Goal: Task Accomplishment & Management: Manage account settings

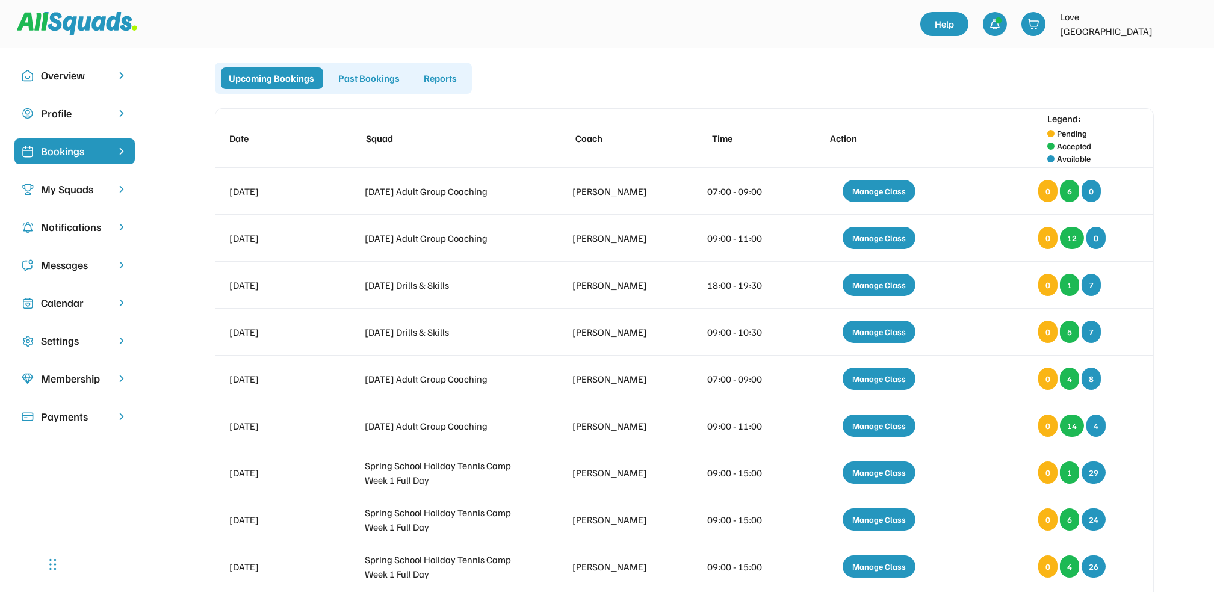
click at [65, 300] on div "Calendar" at bounding box center [74, 303] width 67 height 16
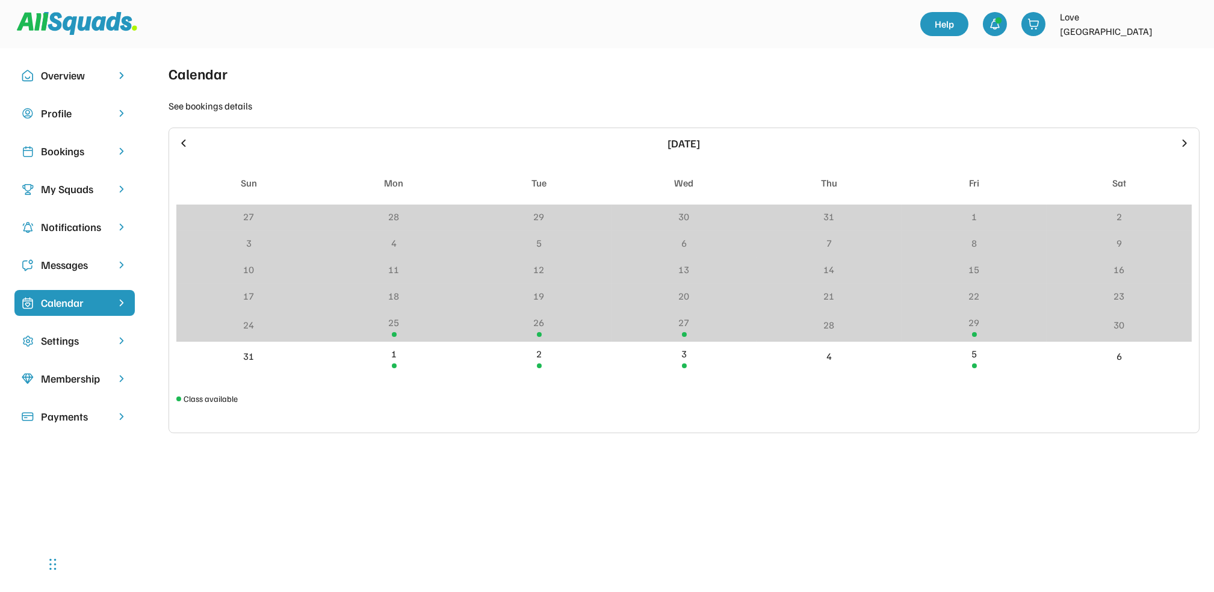
click at [1183, 140] on icon at bounding box center [1185, 142] width 4 height 7
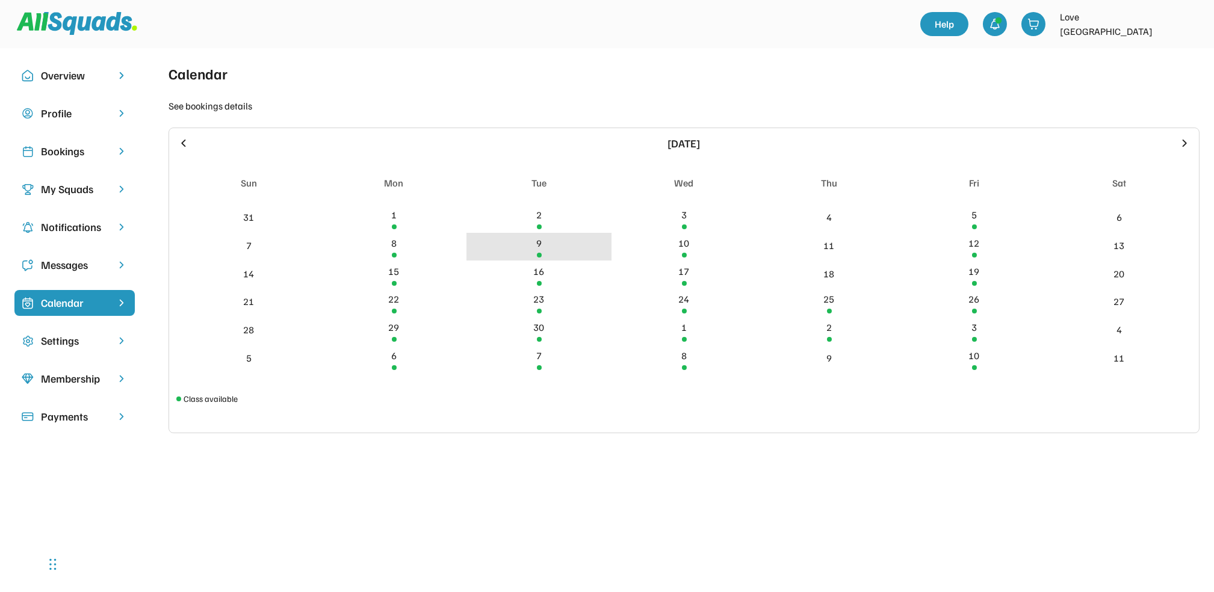
click at [535, 241] on div "9" at bounding box center [539, 247] width 145 height 28
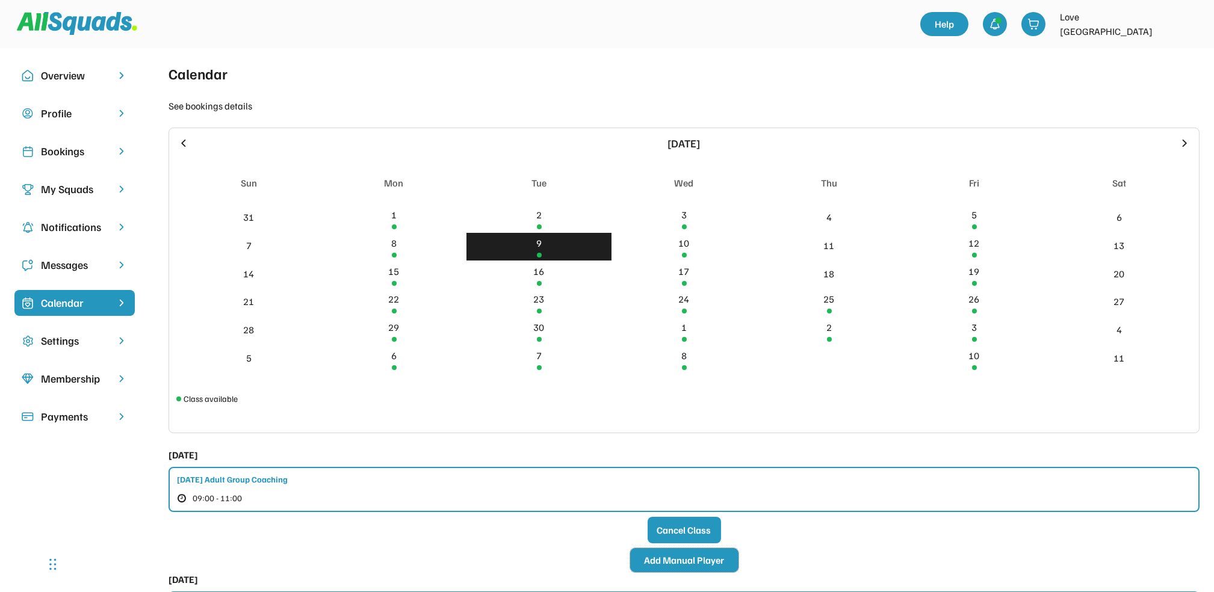
click at [697, 559] on button "Add Manual Player" at bounding box center [684, 560] width 108 height 24
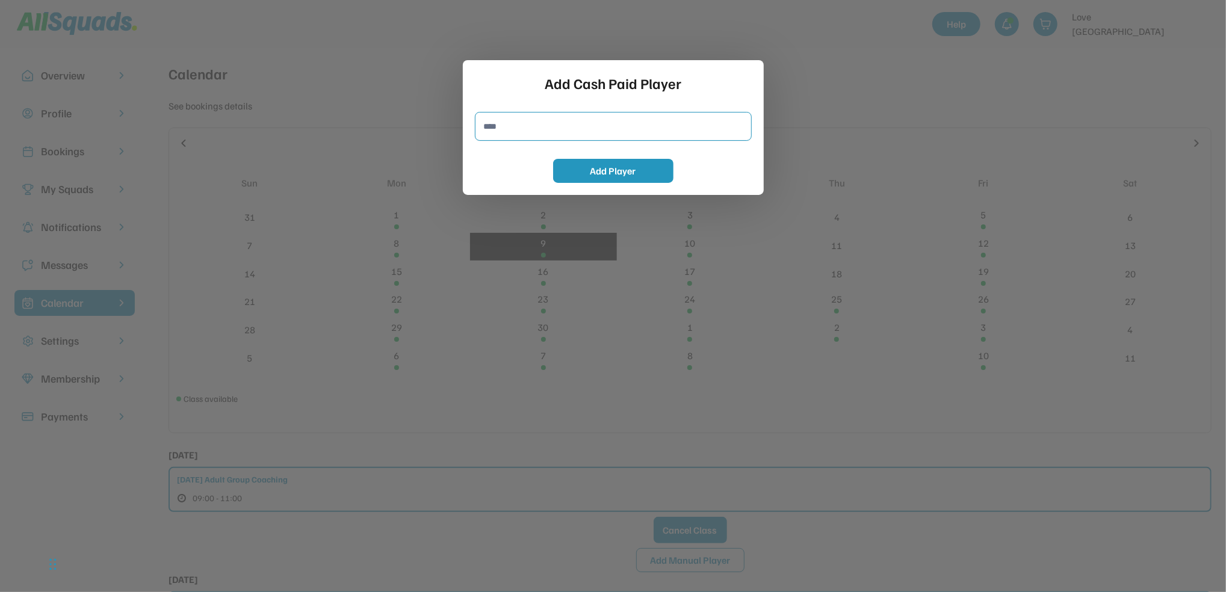
click at [492, 124] on input "input" at bounding box center [613, 126] width 277 height 29
type input "**********"
click at [598, 171] on button "Add Player" at bounding box center [613, 171] width 120 height 24
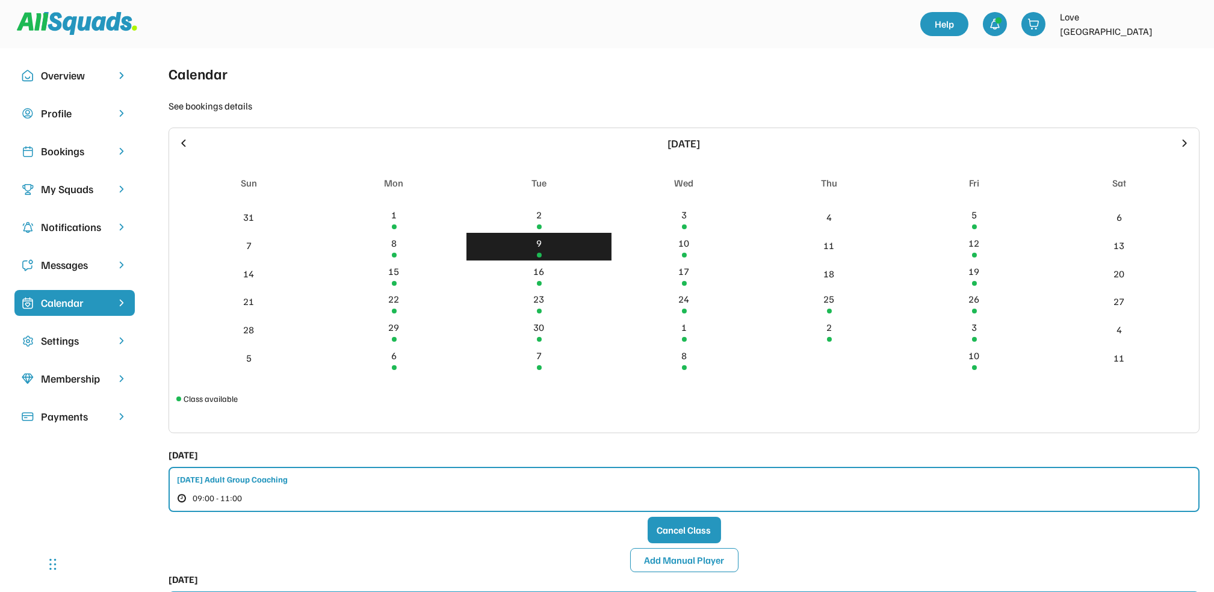
click at [68, 148] on div "Bookings" at bounding box center [74, 151] width 67 height 16
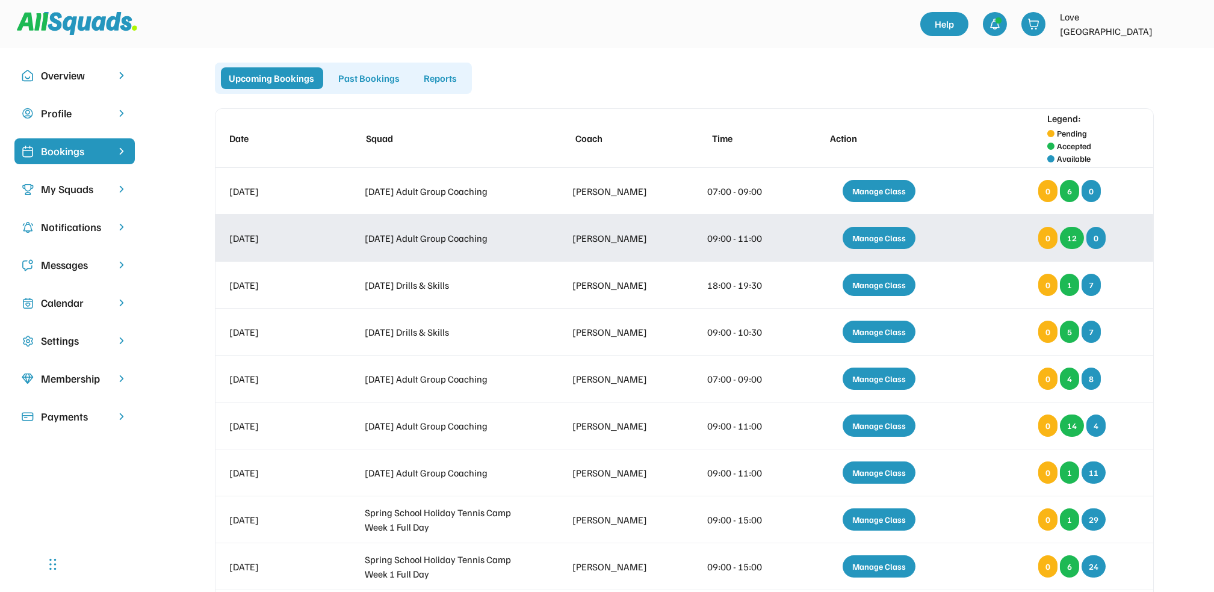
click at [884, 231] on div "Manage Class" at bounding box center [879, 238] width 73 height 22
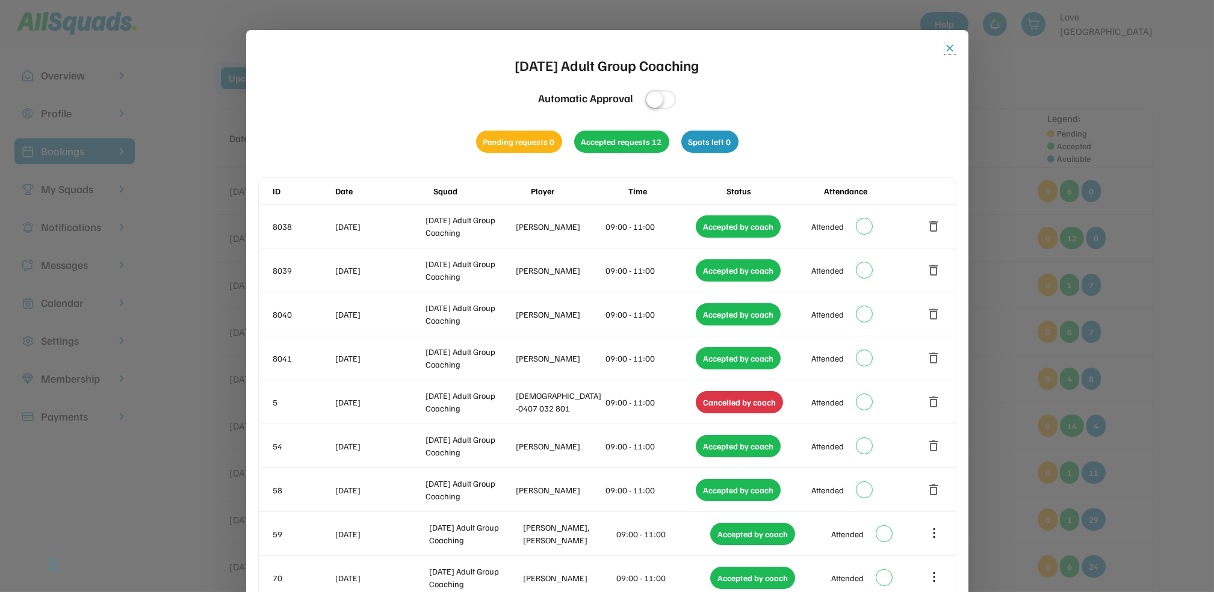
click at [947, 45] on button "close" at bounding box center [951, 48] width 12 height 12
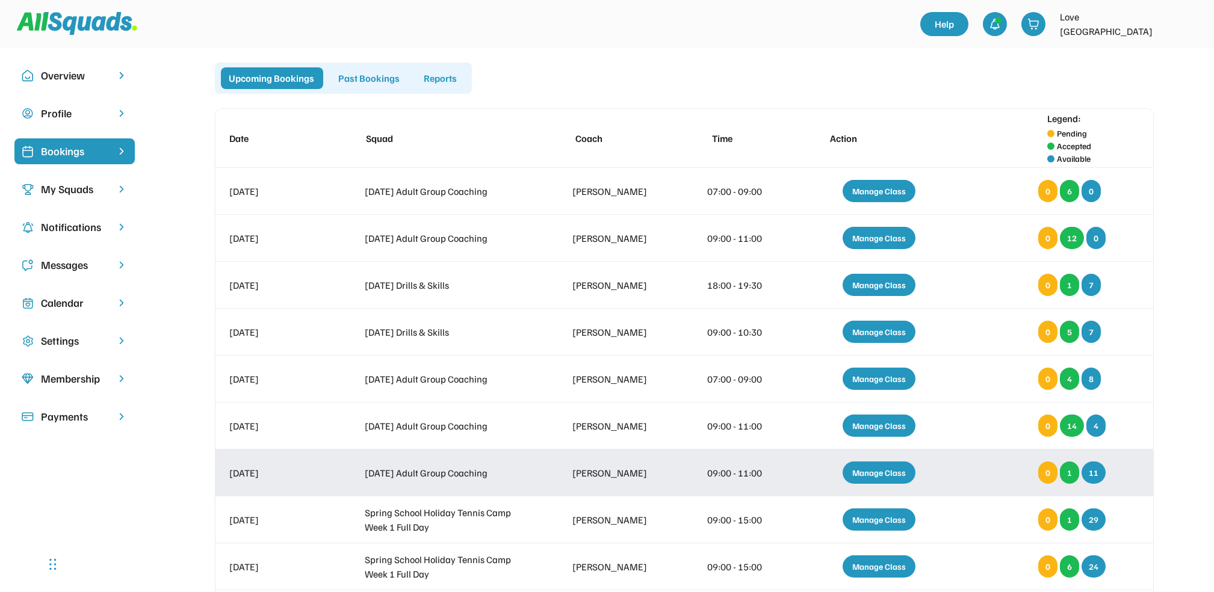
click at [869, 471] on div "Manage Class" at bounding box center [879, 473] width 73 height 22
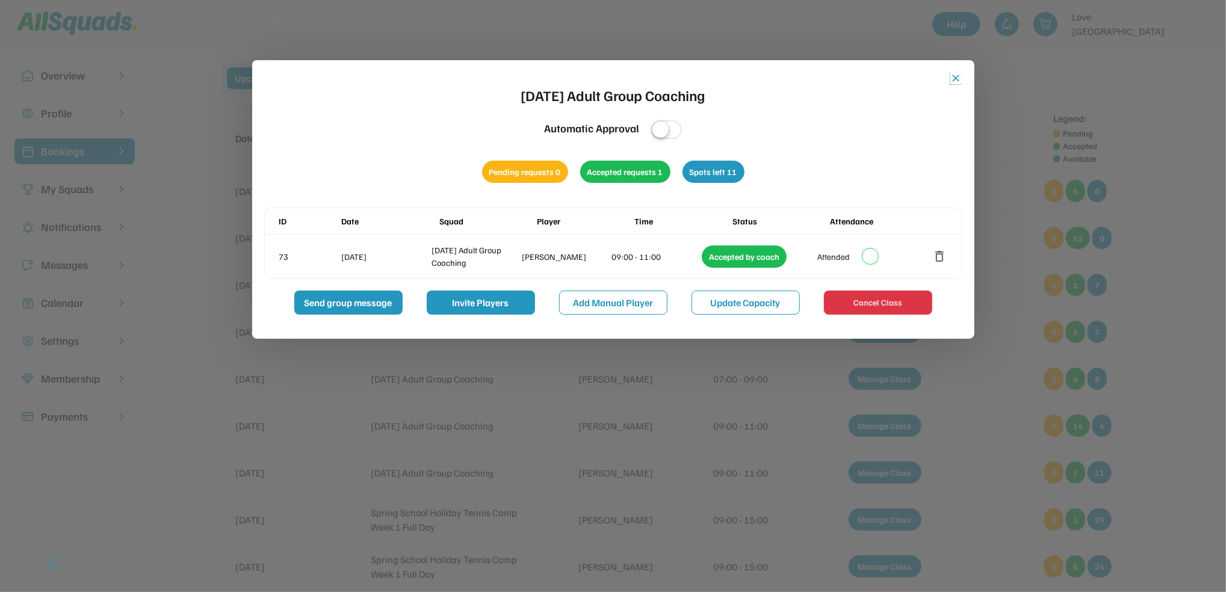
click at [955, 74] on button "close" at bounding box center [957, 78] width 12 height 12
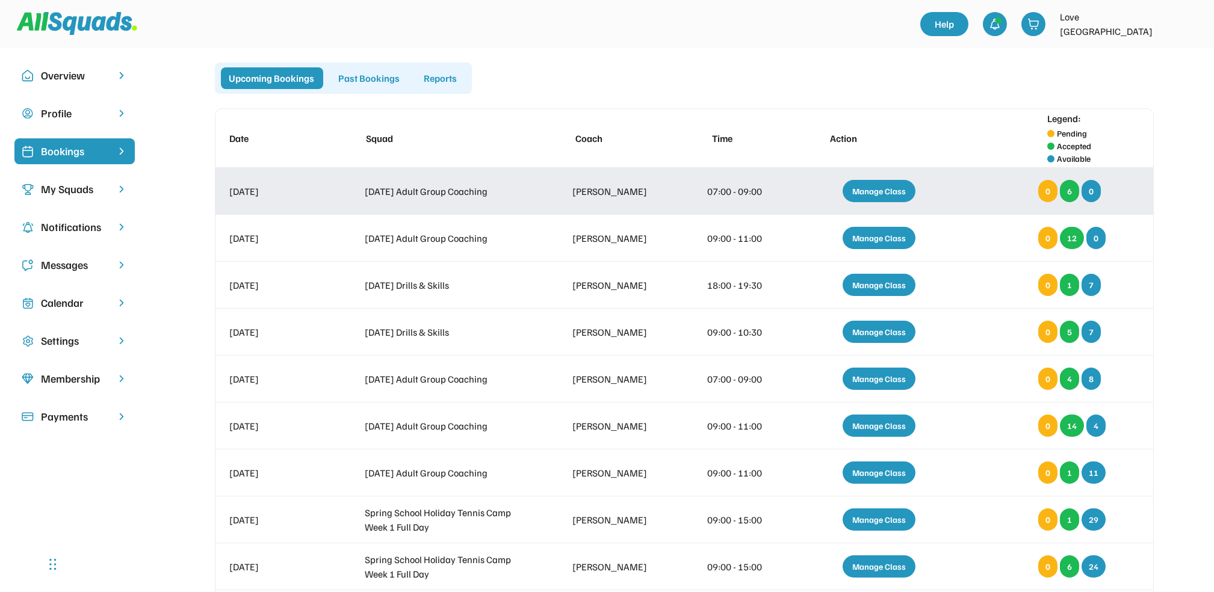
click at [870, 186] on div "Manage Class" at bounding box center [879, 191] width 73 height 22
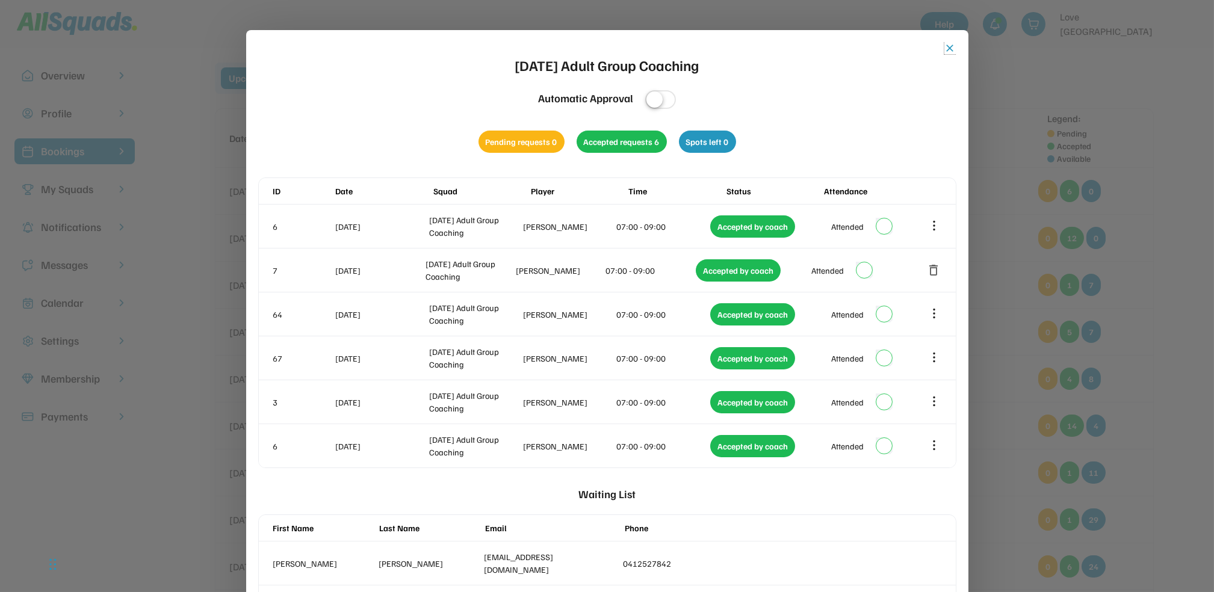
click at [946, 44] on button "close" at bounding box center [951, 48] width 12 height 12
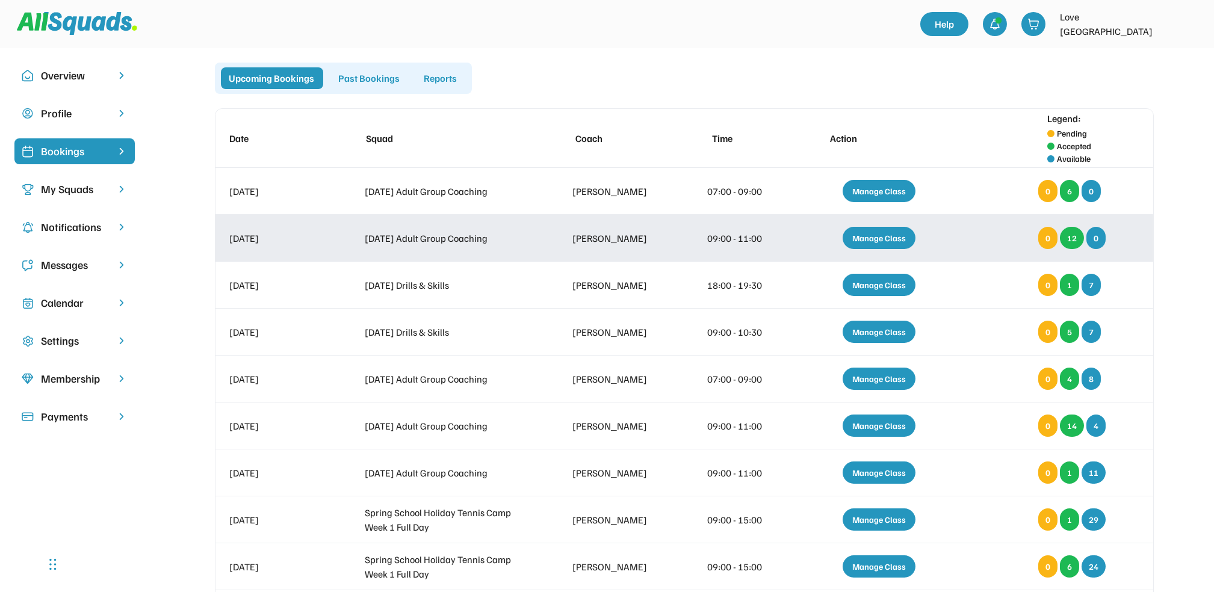
click at [877, 235] on div "Manage Class" at bounding box center [879, 238] width 73 height 22
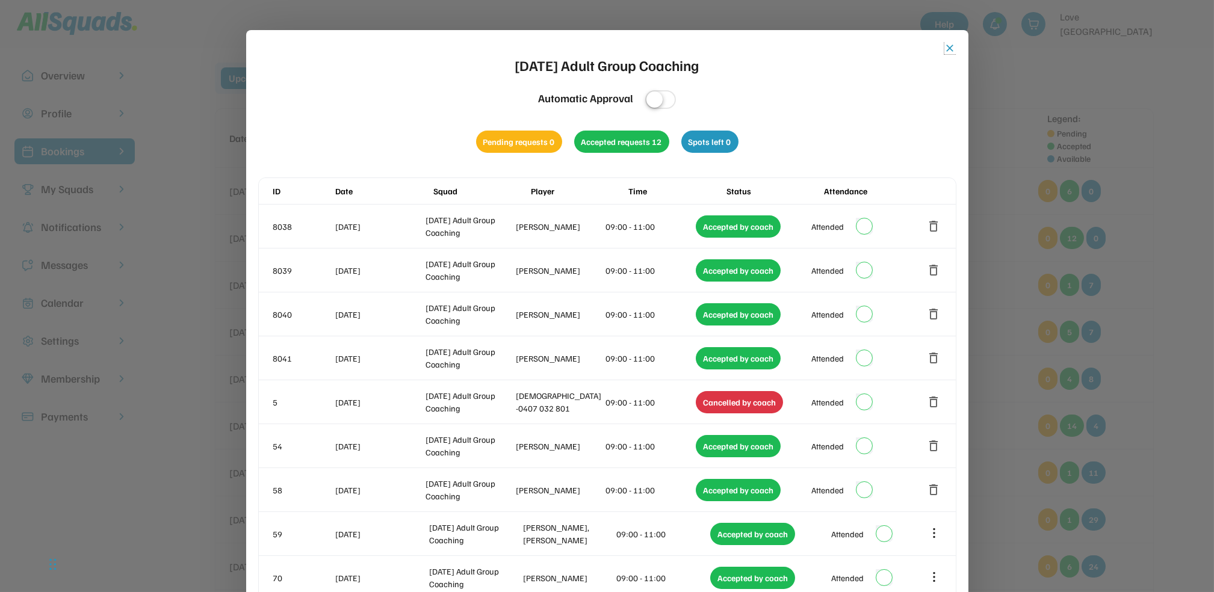
click at [946, 42] on button "close" at bounding box center [951, 48] width 12 height 12
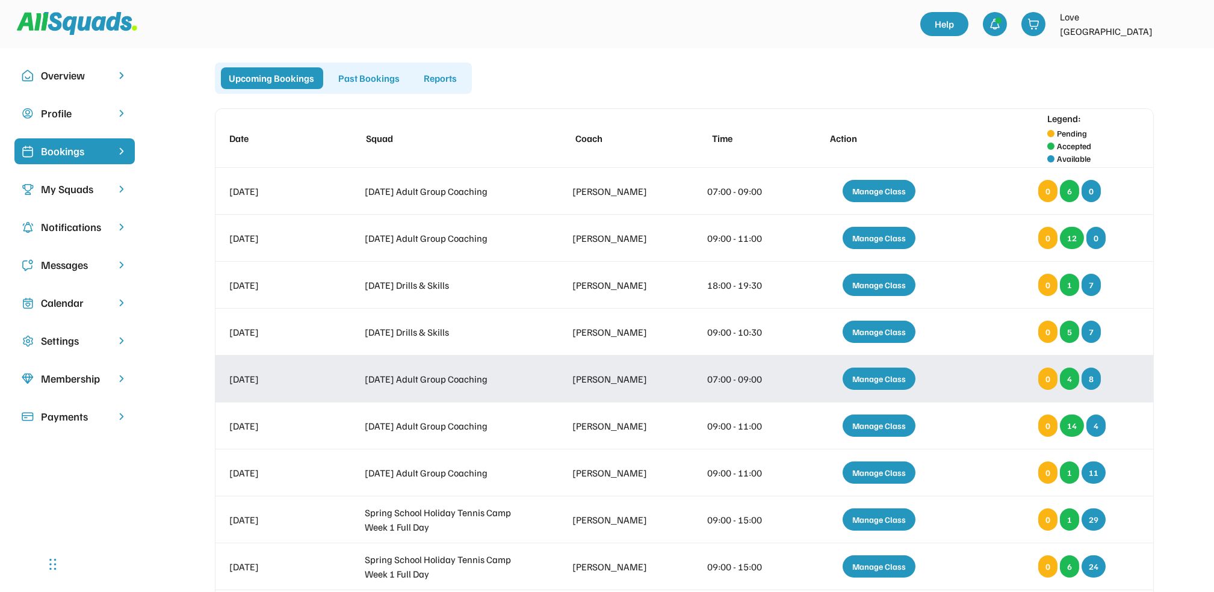
click at [896, 373] on div "Manage Class" at bounding box center [879, 379] width 73 height 22
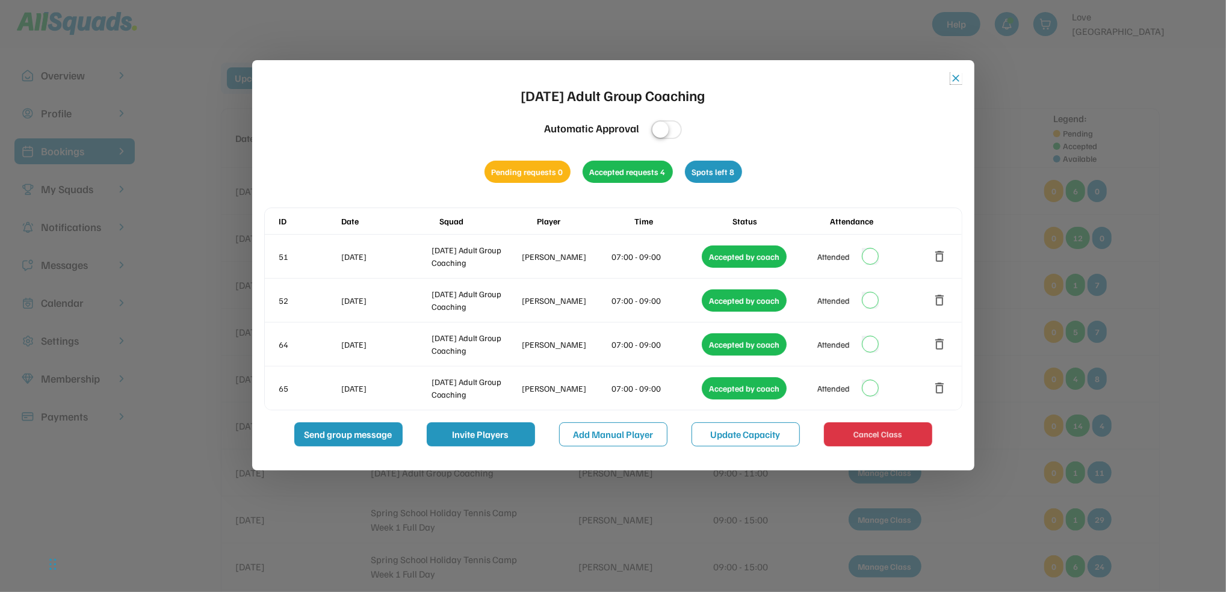
click at [958, 73] on button "close" at bounding box center [957, 78] width 12 height 12
